Goal: Information Seeking & Learning: Learn about a topic

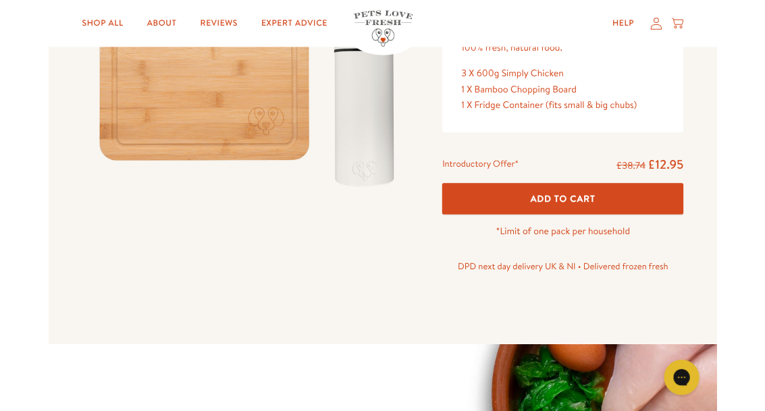
scroll to position [271, 0]
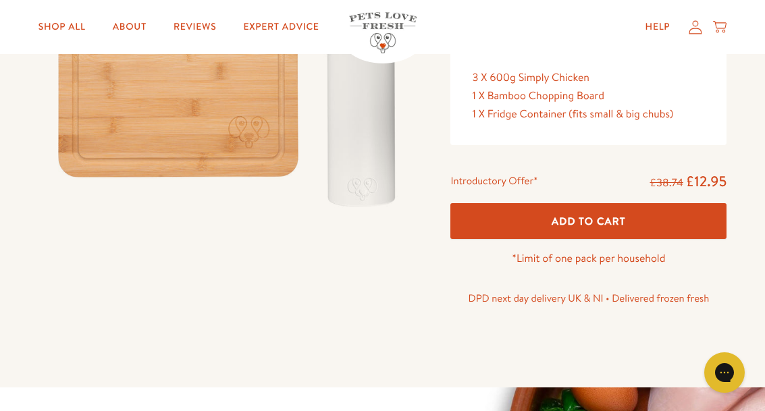
click at [597, 214] on span "Add To Cart" at bounding box center [589, 221] width 74 height 14
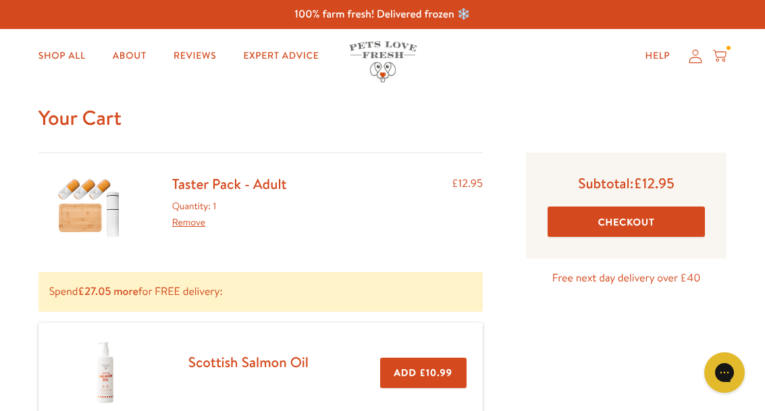
click at [626, 220] on button "Checkout" at bounding box center [626, 222] width 157 height 30
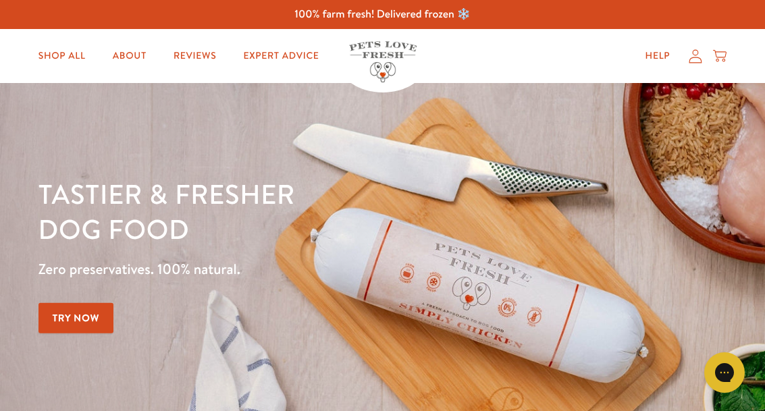
click at [80, 57] on link "Shop All" at bounding box center [62, 56] width 69 height 27
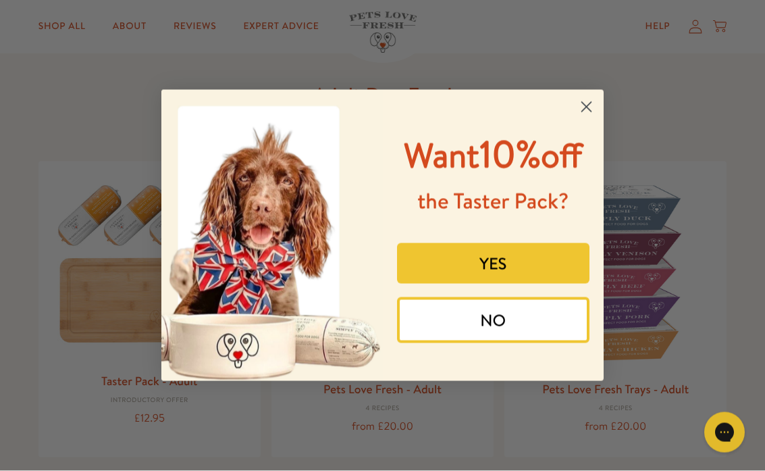
scroll to position [52, 0]
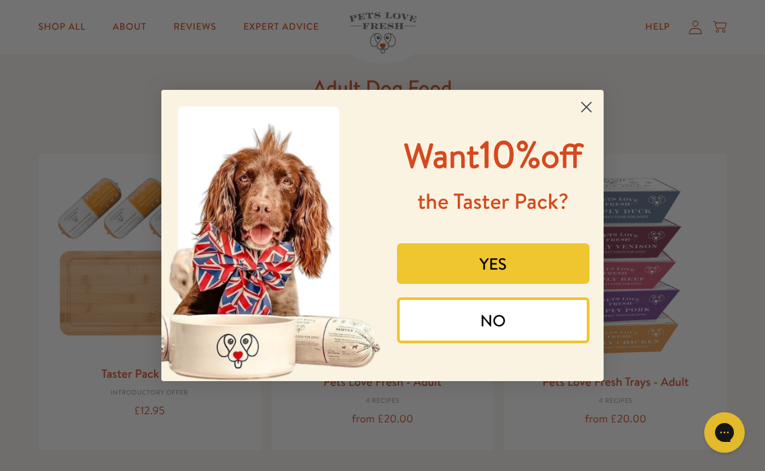
click at [509, 343] on button "NO" at bounding box center [493, 320] width 193 height 46
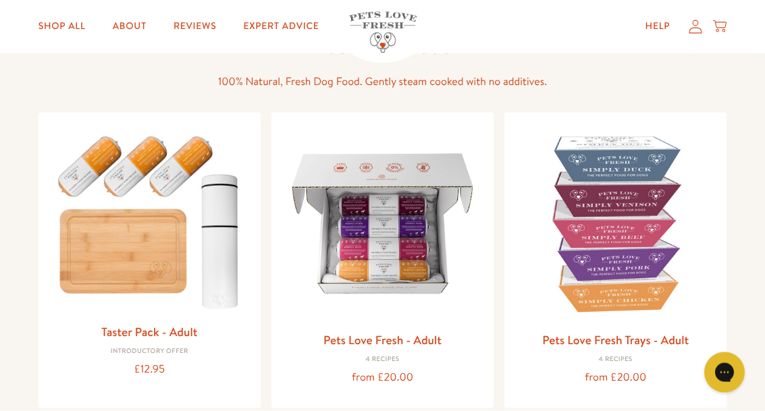
scroll to position [94, 0]
click at [402, 259] on img at bounding box center [382, 223] width 201 height 201
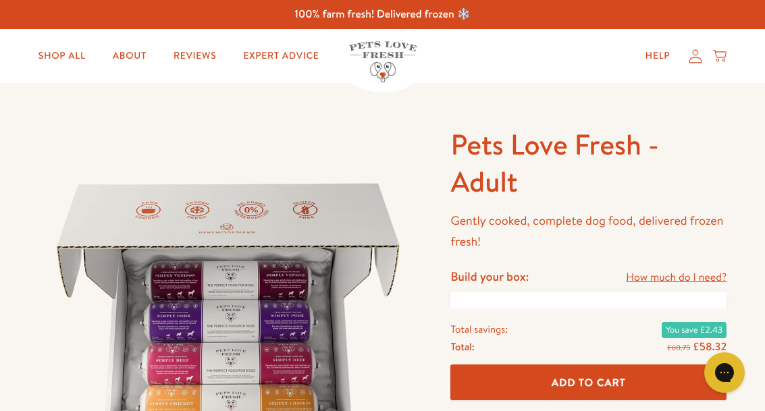
click at [521, 274] on h4 "Build your box:" at bounding box center [490, 277] width 78 height 16
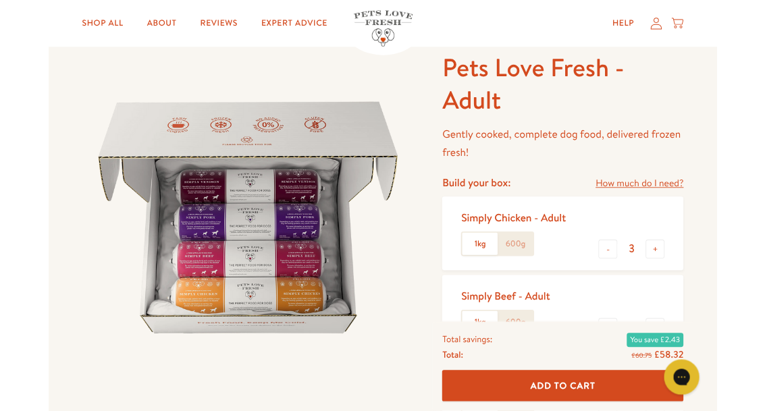
scroll to position [65, 0]
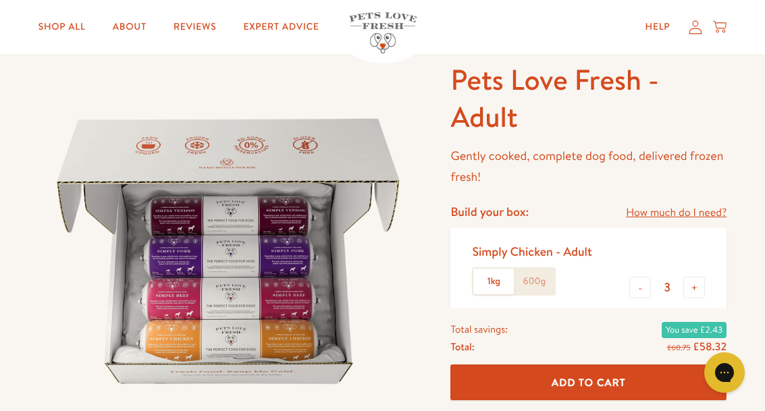
click at [284, 333] on img at bounding box center [229, 251] width 380 height 380
click at [288, 302] on img at bounding box center [229, 251] width 380 height 380
click at [293, 269] on img at bounding box center [229, 251] width 380 height 380
click at [303, 218] on img at bounding box center [229, 251] width 380 height 380
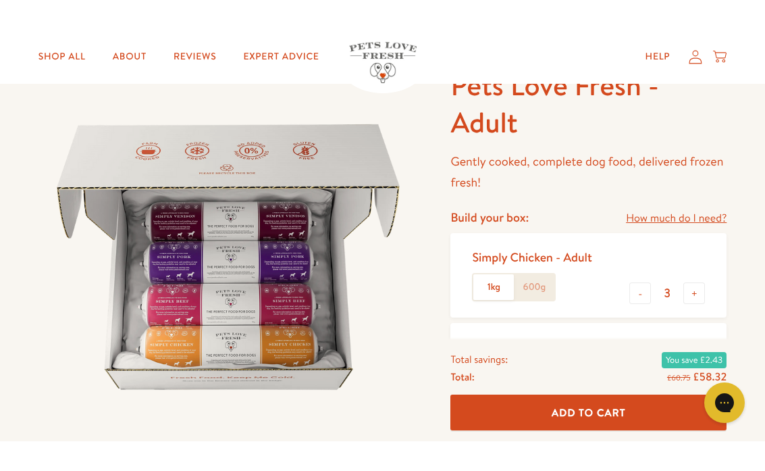
scroll to position [100, 0]
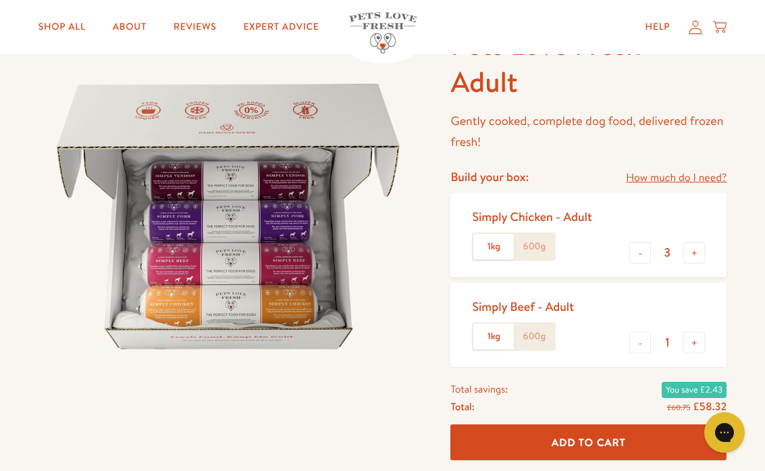
click at [684, 176] on link "How much do I need?" at bounding box center [676, 178] width 101 height 18
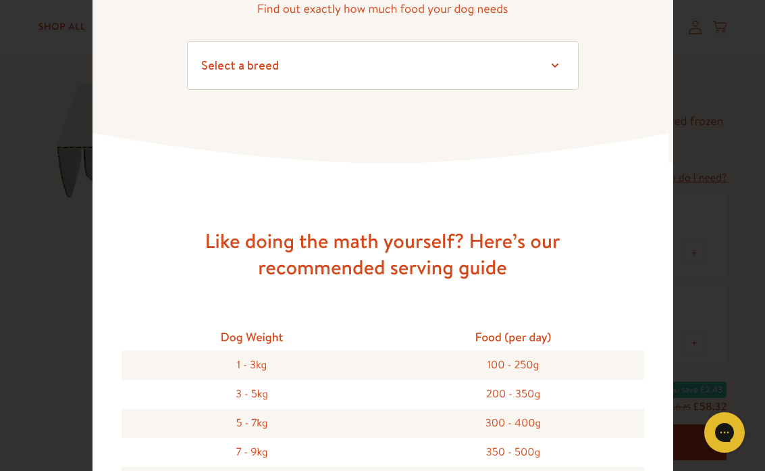
scroll to position [115, 0]
click at [280, 396] on div "3 - 5kg" at bounding box center [252, 394] width 261 height 29
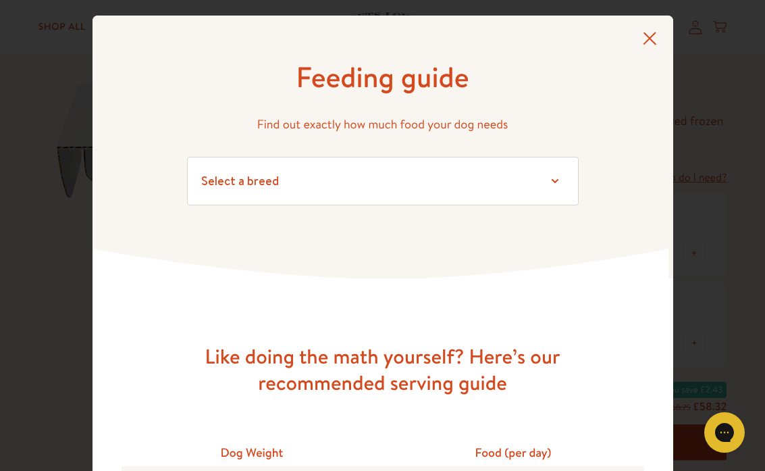
scroll to position [0, 0]
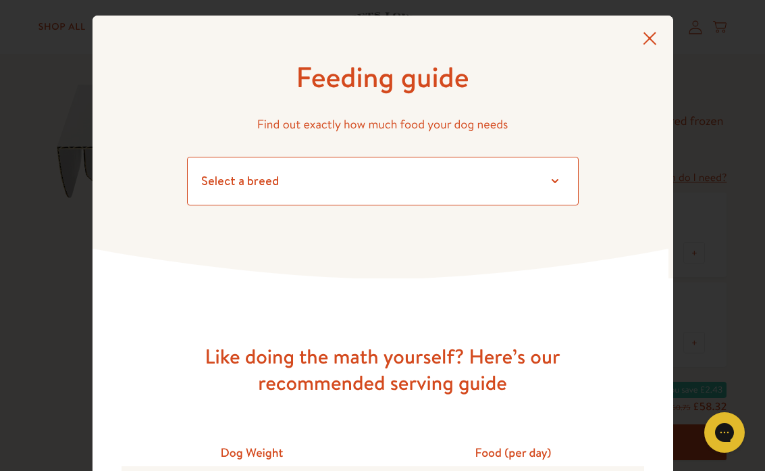
click at [563, 185] on select "Select a breed Affenpinscher Afghan hound Airedale terrier Akita Alaskan Malamu…" at bounding box center [383, 181] width 392 height 49
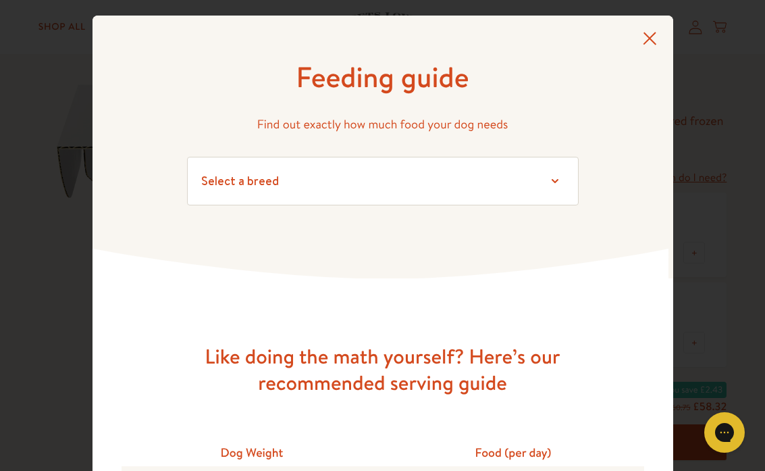
click at [655, 35] on icon at bounding box center [650, 39] width 14 height 14
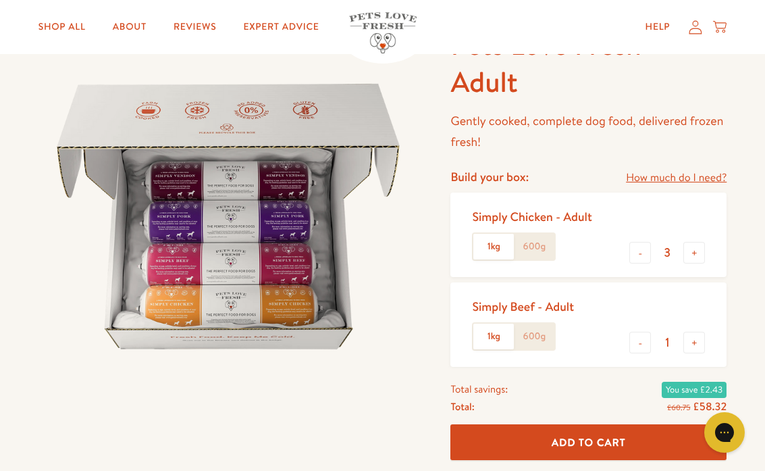
click at [644, 343] on button "-" at bounding box center [641, 343] width 22 height 22
type input "0"
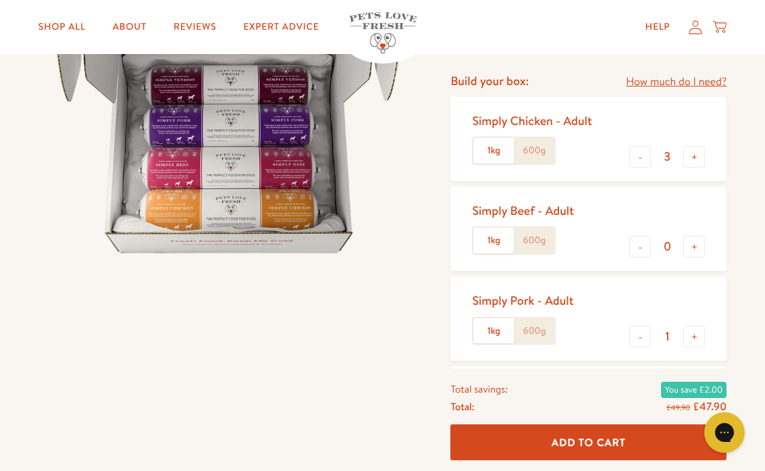
click at [652, 329] on input "1" at bounding box center [667, 336] width 32 height 15
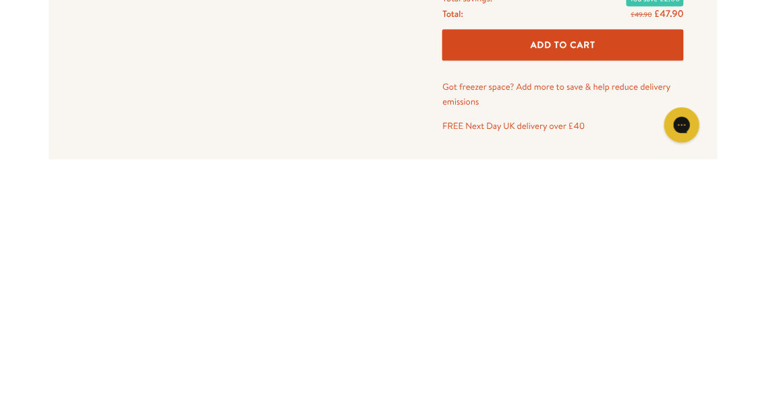
scroll to position [522, 0]
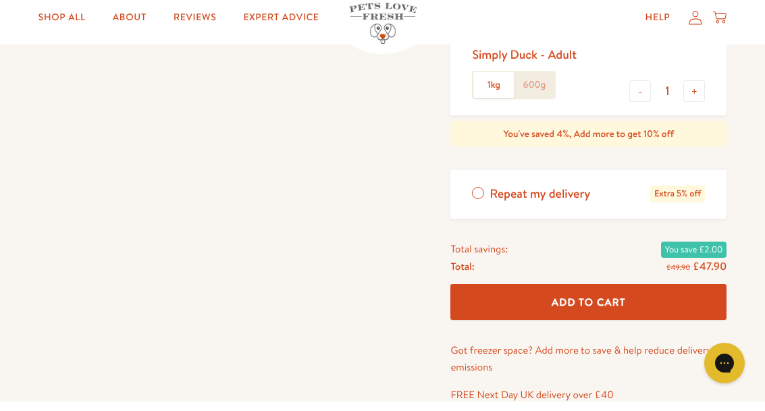
click at [649, 90] on button "-" at bounding box center [641, 101] width 22 height 22
type input "0"
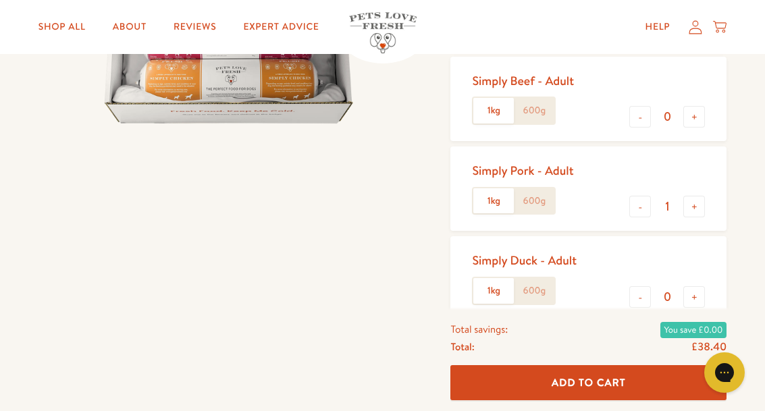
scroll to position [323, 0]
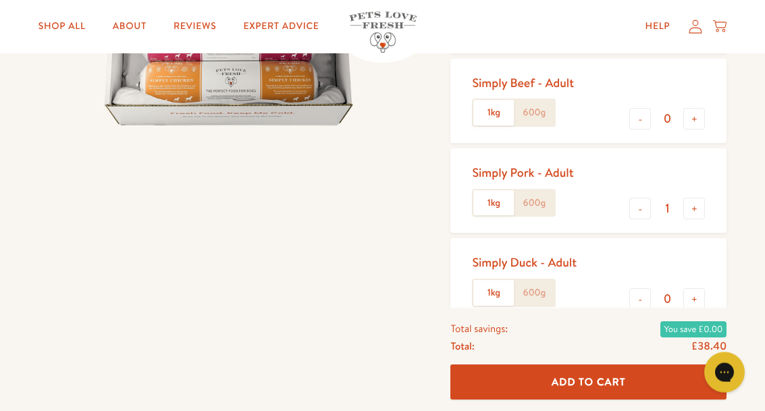
click at [650, 206] on button "-" at bounding box center [641, 210] width 22 height 22
type input "0"
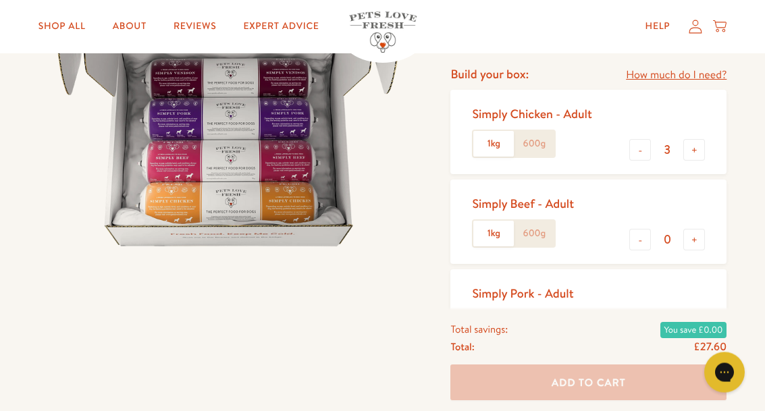
scroll to position [195, 0]
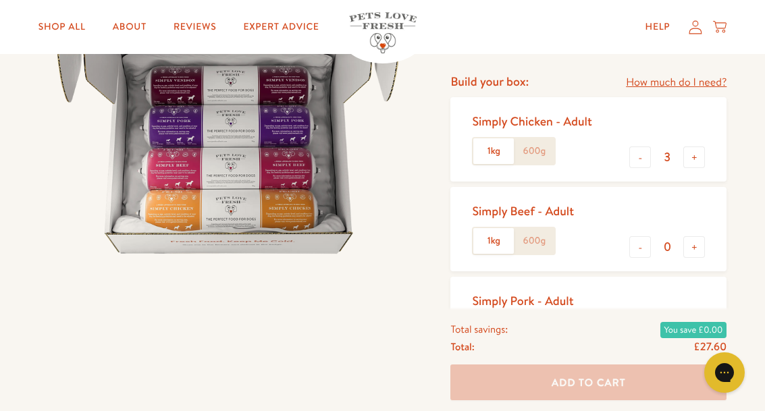
click at [641, 159] on button "-" at bounding box center [641, 158] width 22 height 22
click at [650, 152] on button "-" at bounding box center [641, 158] width 22 height 22
type input "1"
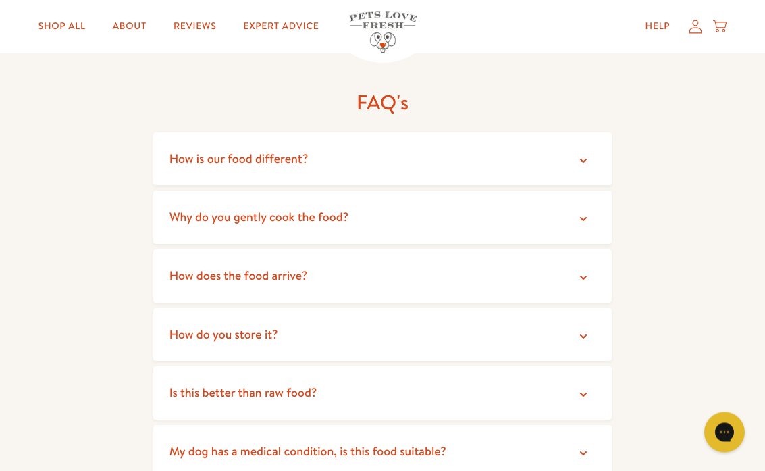
scroll to position [2376, 0]
click at [580, 330] on icon at bounding box center [584, 337] width 14 height 14
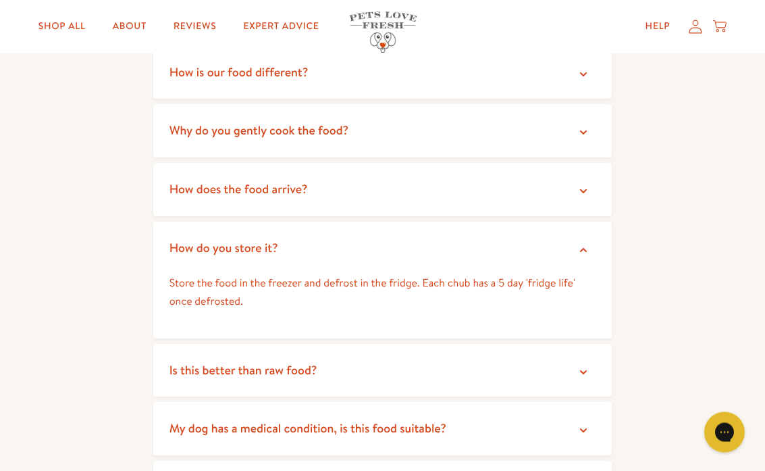
scroll to position [2463, 0]
click at [481, 344] on summary "Is this better than raw food?" at bounding box center [382, 370] width 459 height 53
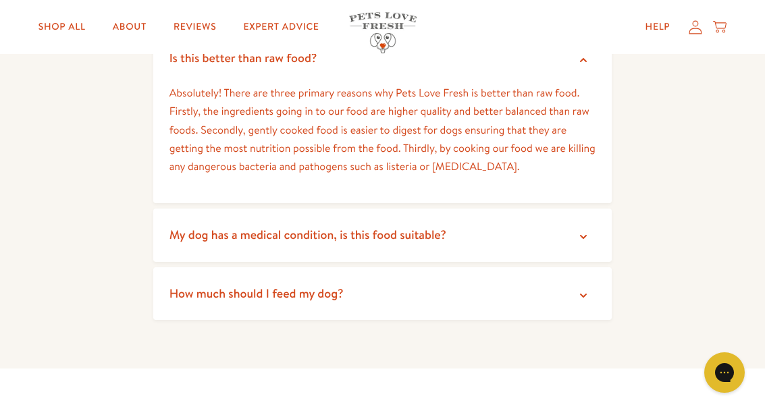
scroll to position [2773, 0]
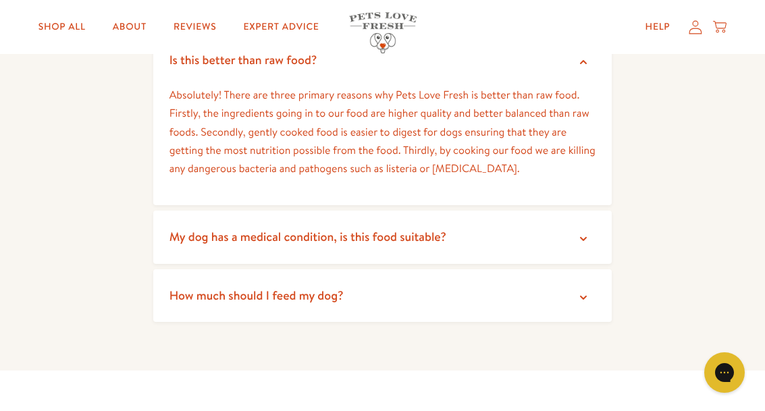
click at [590, 291] on icon at bounding box center [584, 298] width 14 height 14
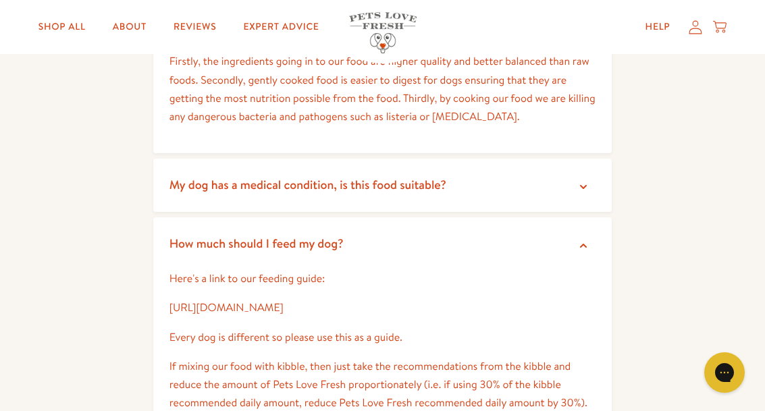
scroll to position [2824, 0]
click at [311, 218] on summary "How much should I feed my dog?" at bounding box center [382, 244] width 459 height 53
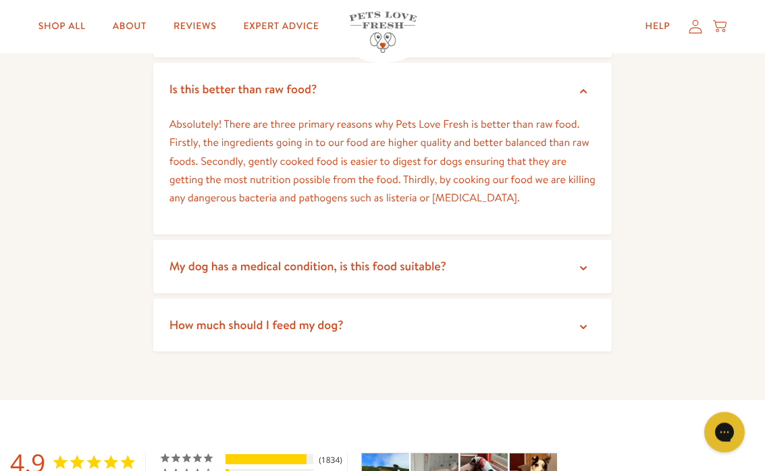
scroll to position [2744, 0]
click at [587, 319] on icon at bounding box center [584, 326] width 14 height 14
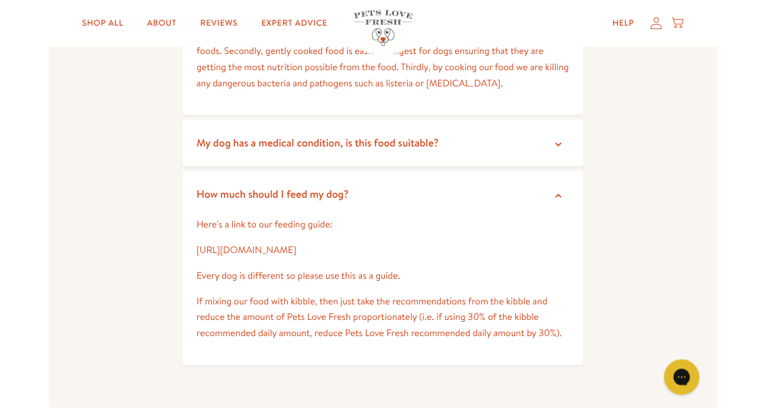
scroll to position [2846, 0]
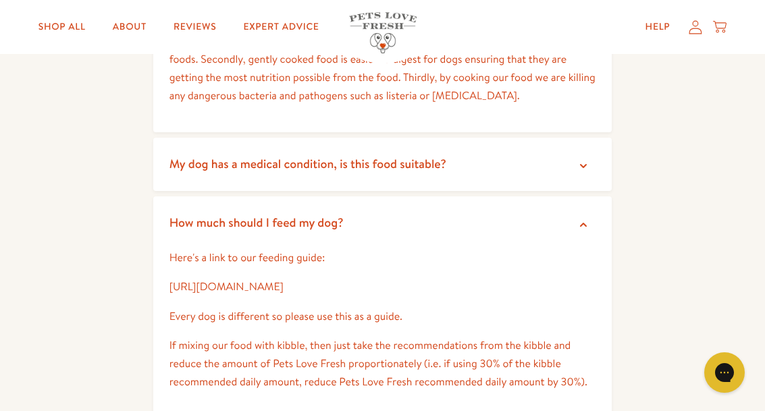
click at [334, 214] on span "How much should I feed my dog?" at bounding box center [257, 222] width 174 height 17
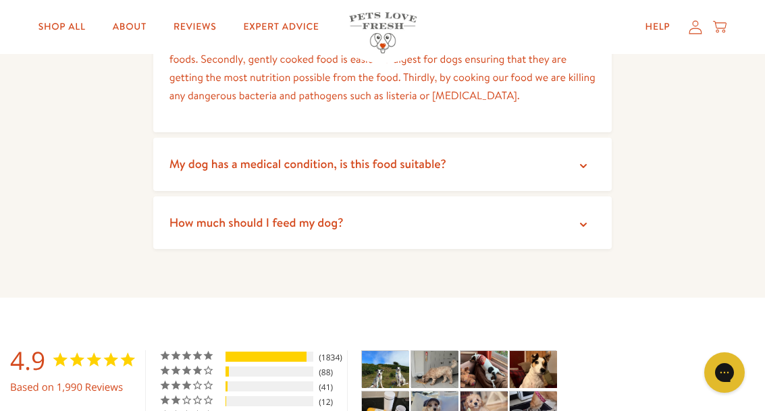
click at [366, 197] on summary "How much should I feed my dog?" at bounding box center [382, 223] width 459 height 53
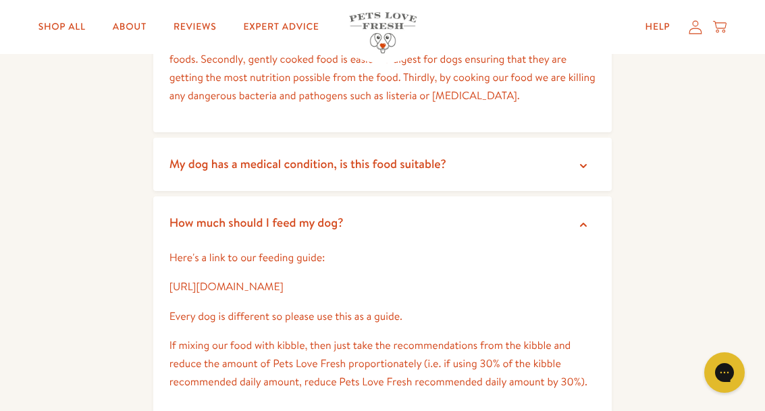
click at [311, 249] on p "Here's a link to our feeding guide:" at bounding box center [383, 258] width 427 height 18
click at [284, 280] on link "https://petslovefresh.com/pages/feeding-guide" at bounding box center [227, 287] width 114 height 15
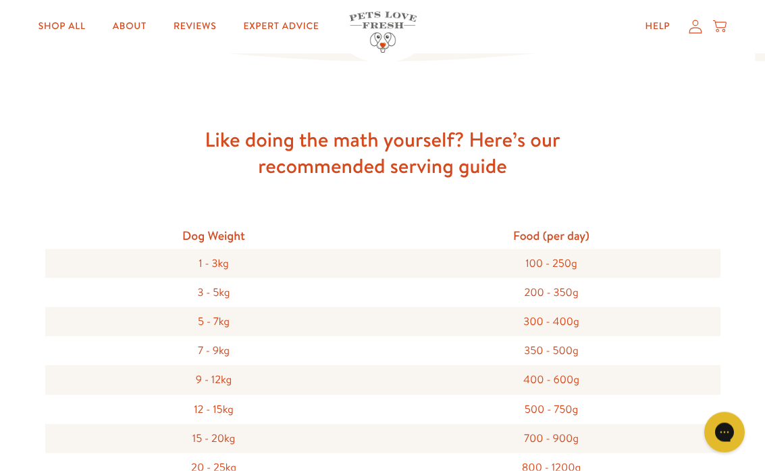
scroll to position [295, 0]
